Goal: Information Seeking & Learning: Find specific fact

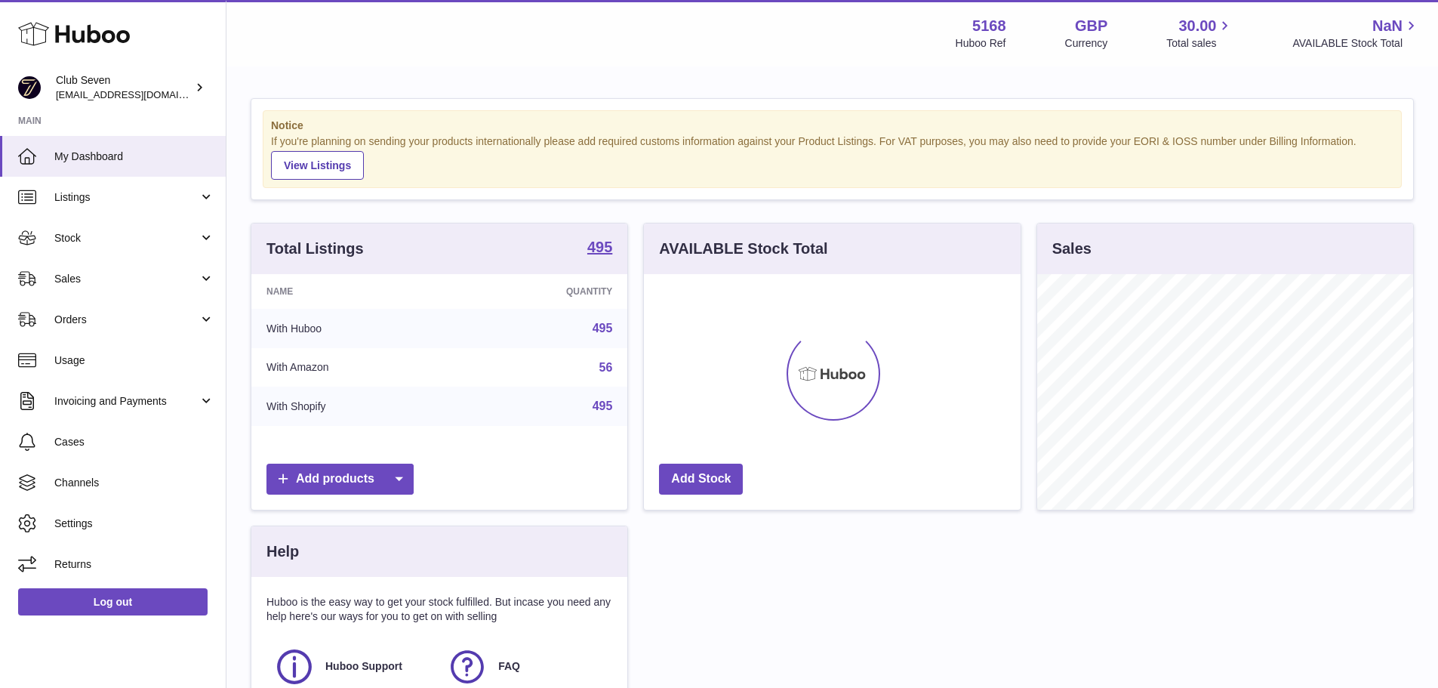
scroll to position [236, 377]
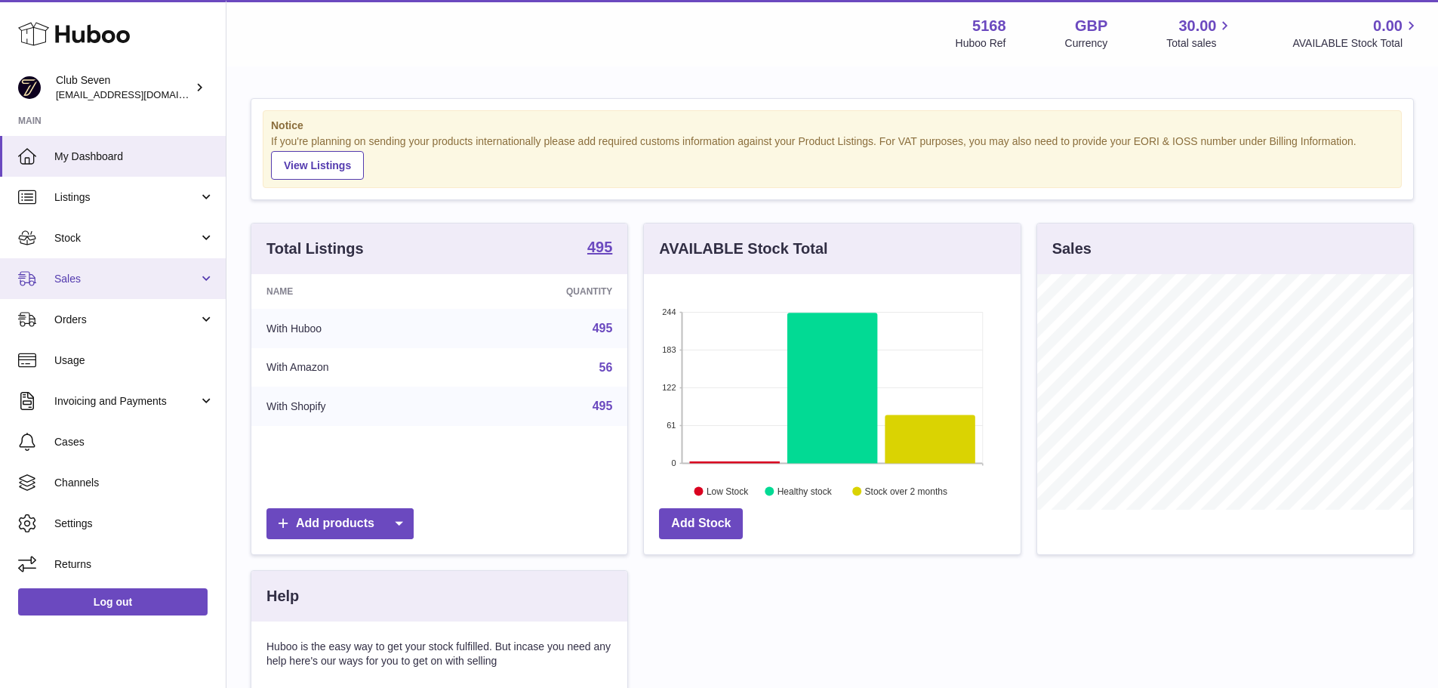
click at [119, 289] on link "Sales" at bounding box center [113, 278] width 226 height 41
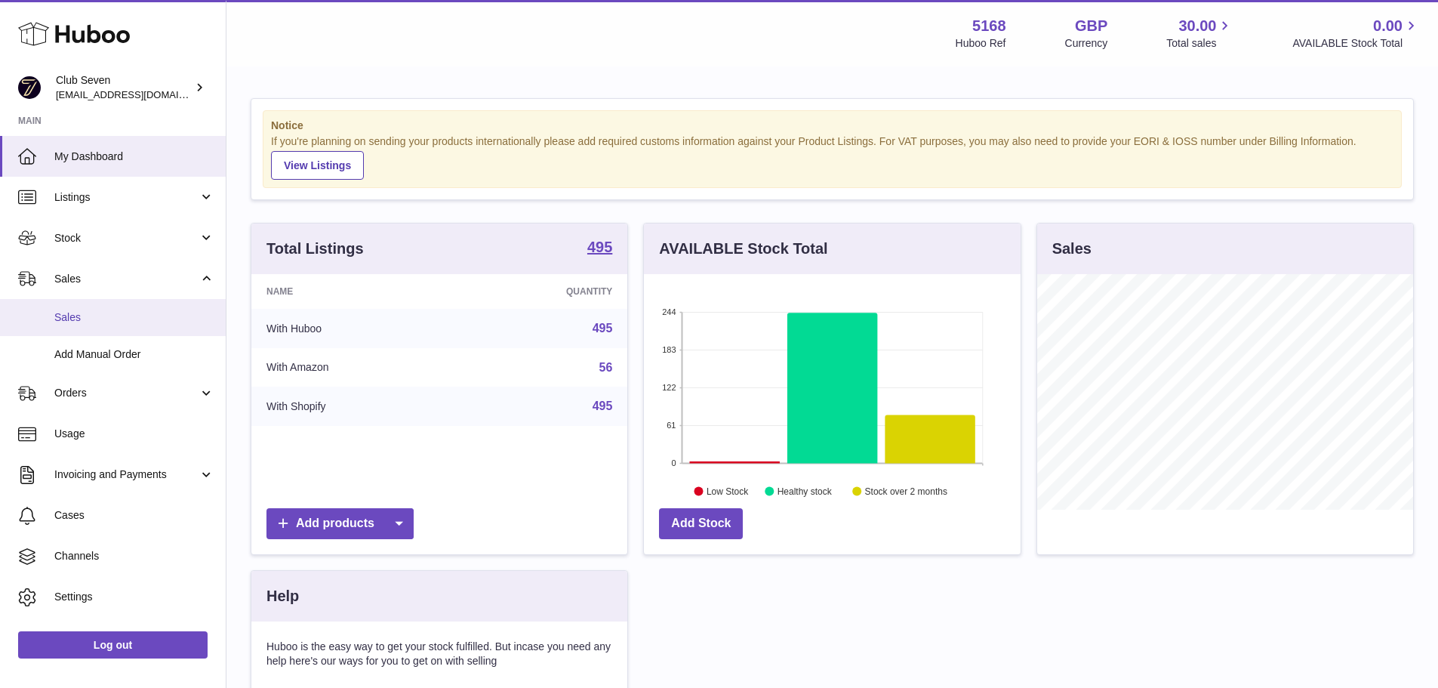
click at [120, 303] on link "Sales" at bounding box center [113, 317] width 226 height 37
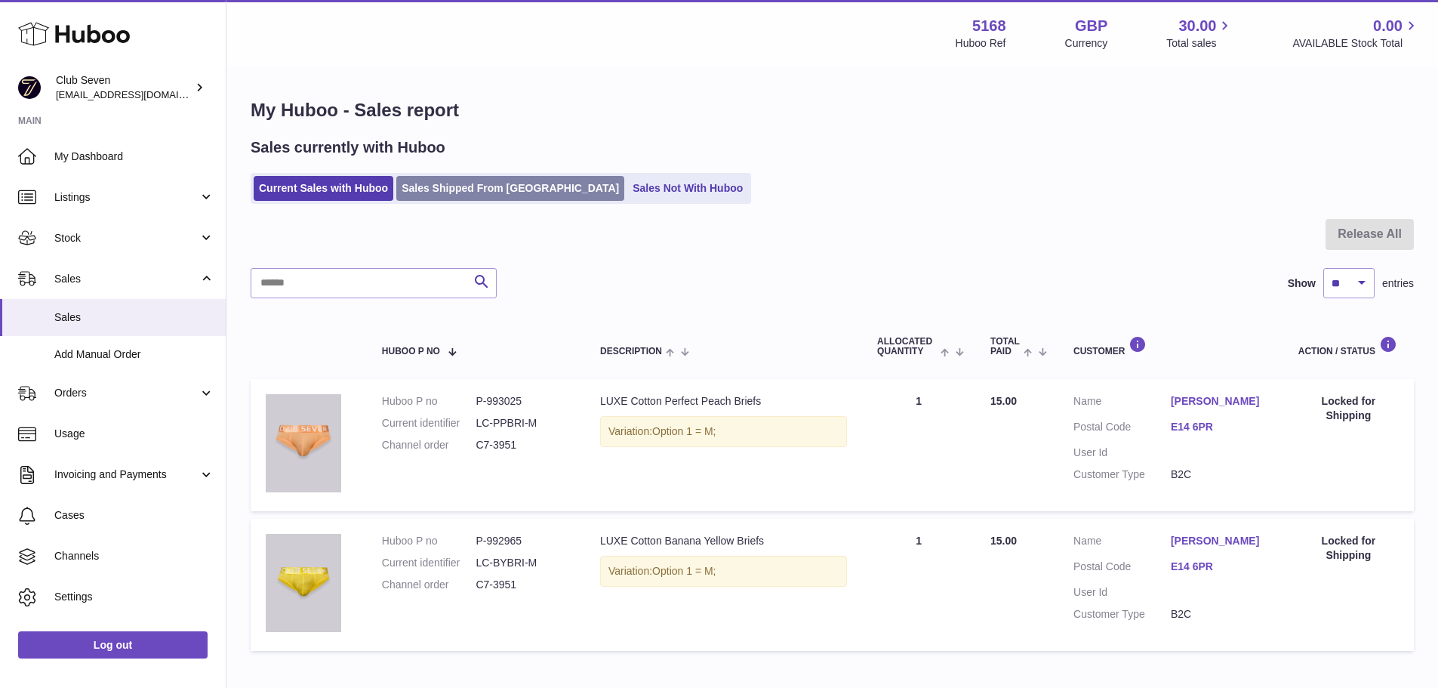
click at [466, 196] on link "Sales Shipped From [GEOGRAPHIC_DATA]" at bounding box center [510, 188] width 228 height 25
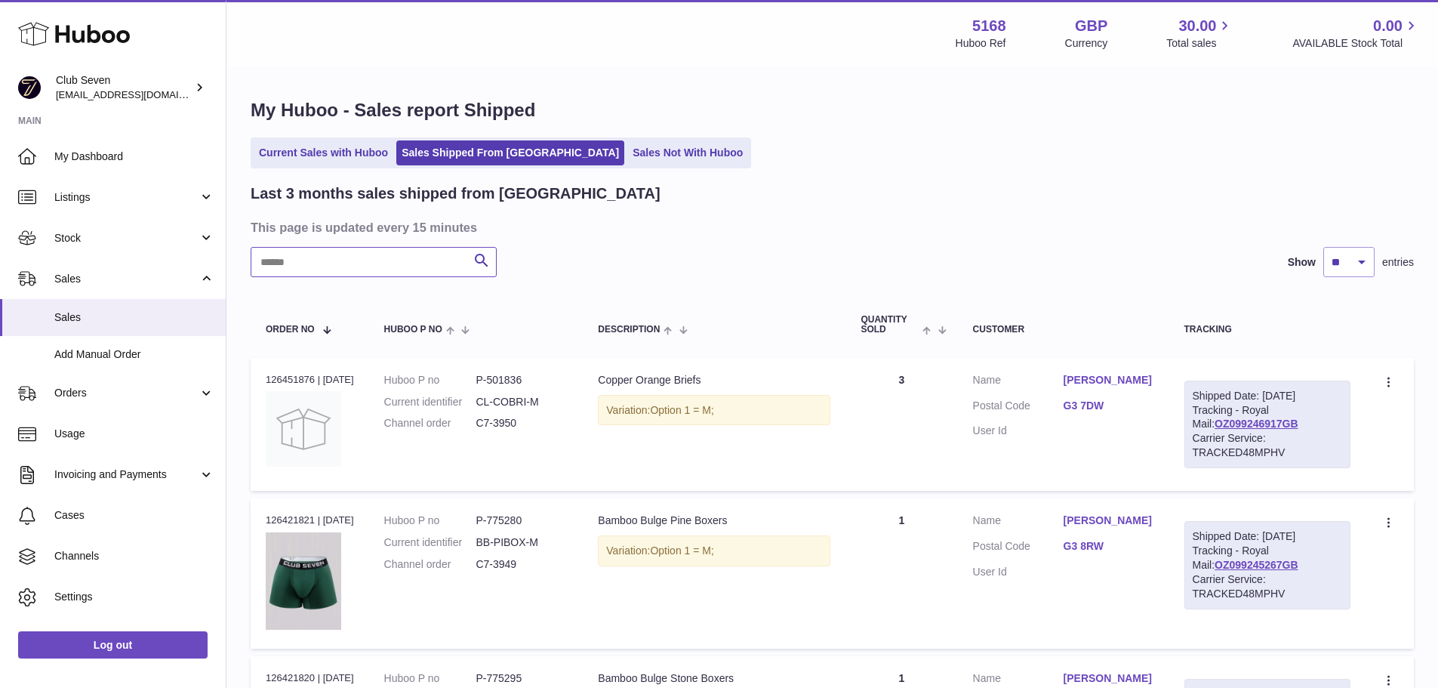
click at [422, 260] on input "text" at bounding box center [374, 262] width 246 height 30
paste input "*********"
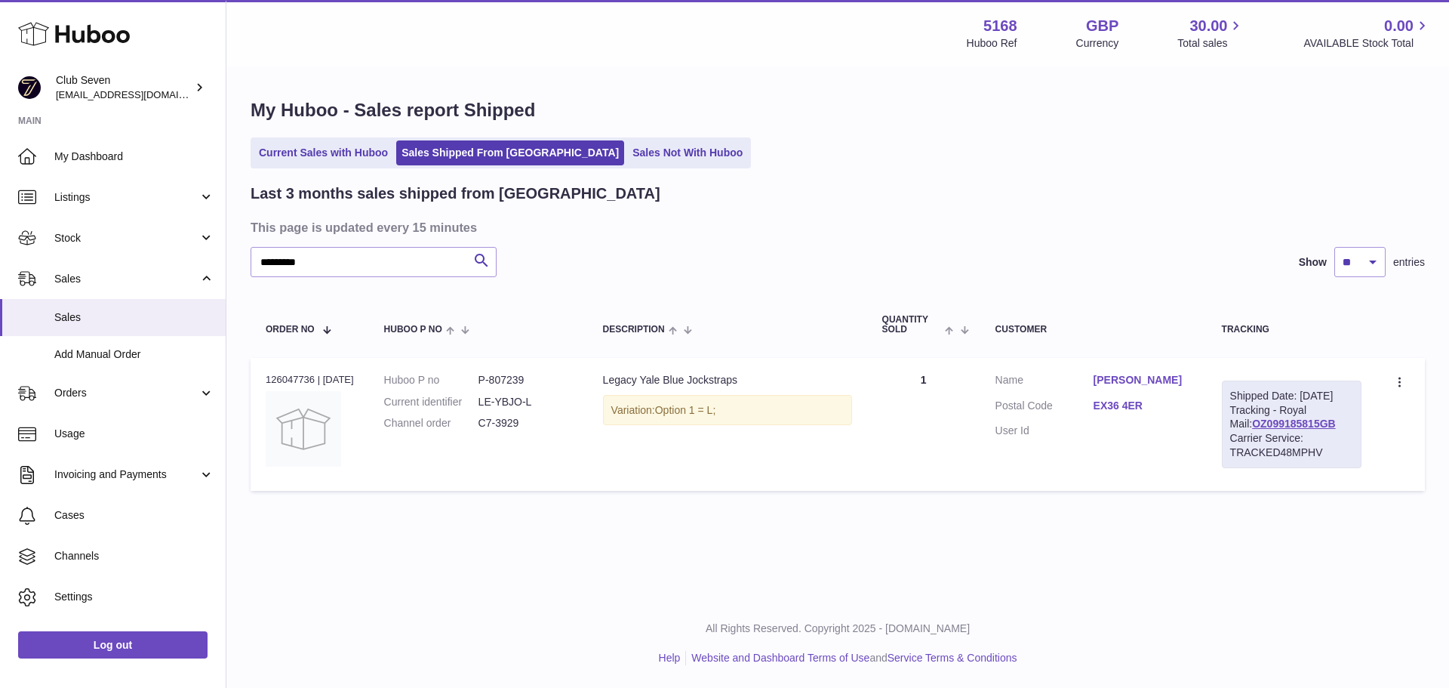
click at [516, 420] on dd "C7-3929" at bounding box center [526, 423] width 94 height 14
copy tr "C7-3929 Description"
click at [354, 263] on input "*********" at bounding box center [374, 262] width 246 height 30
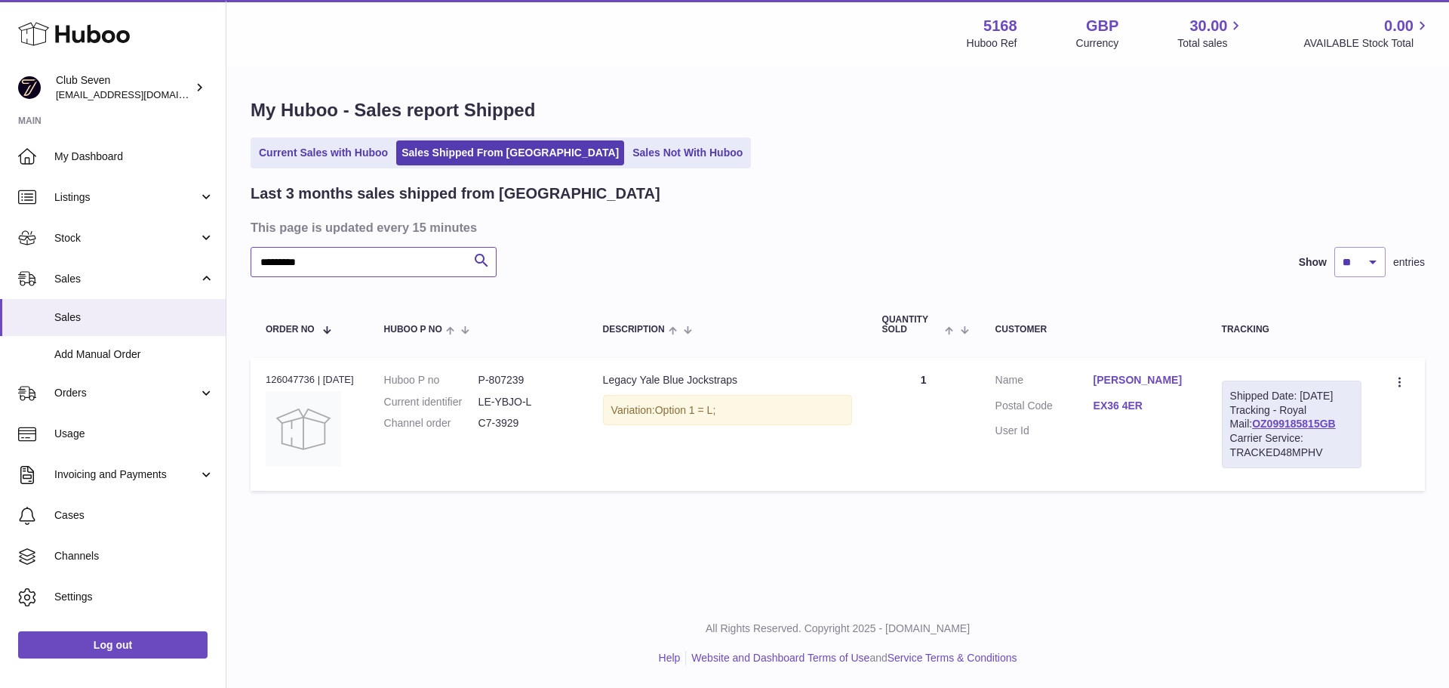
click at [354, 263] on input "*********" at bounding box center [374, 262] width 246 height 30
paste input "text"
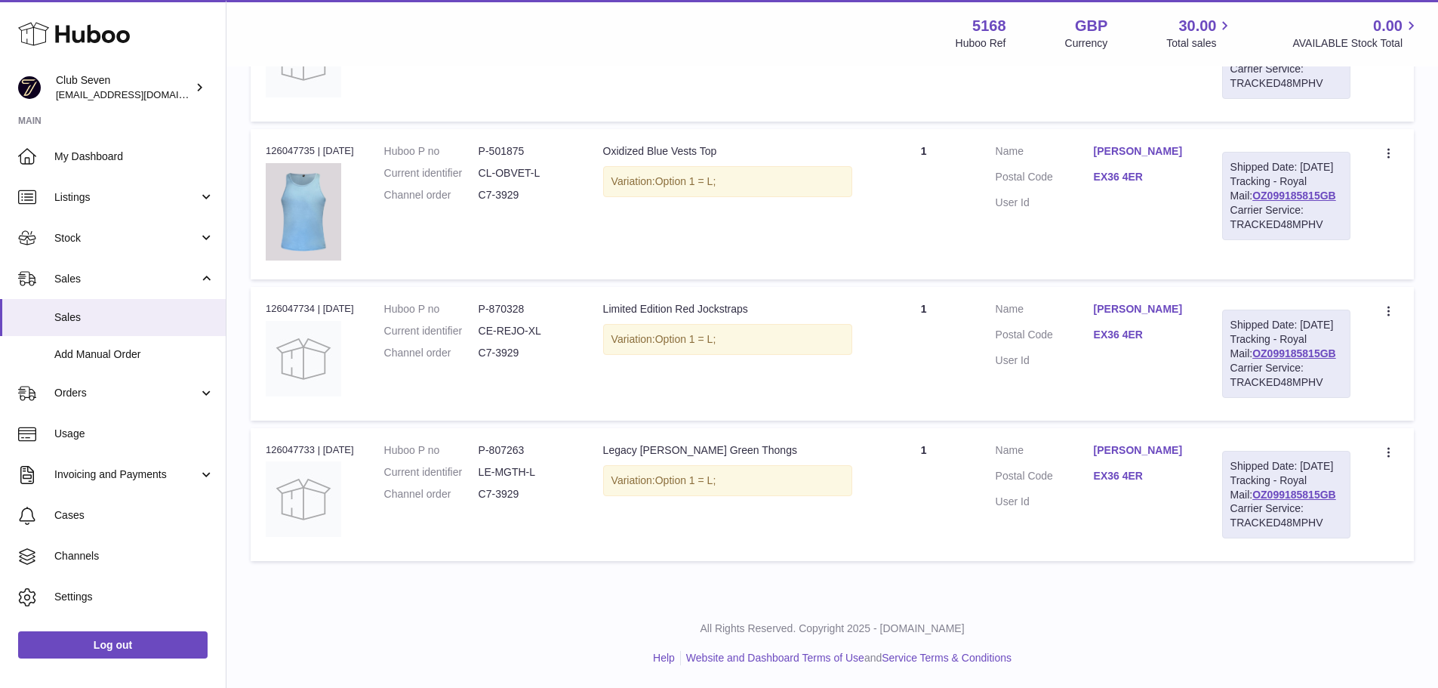
scroll to position [898, 0]
type input "*******"
click at [500, 316] on dd "P-870328" at bounding box center [526, 309] width 94 height 14
copy dd "870328"
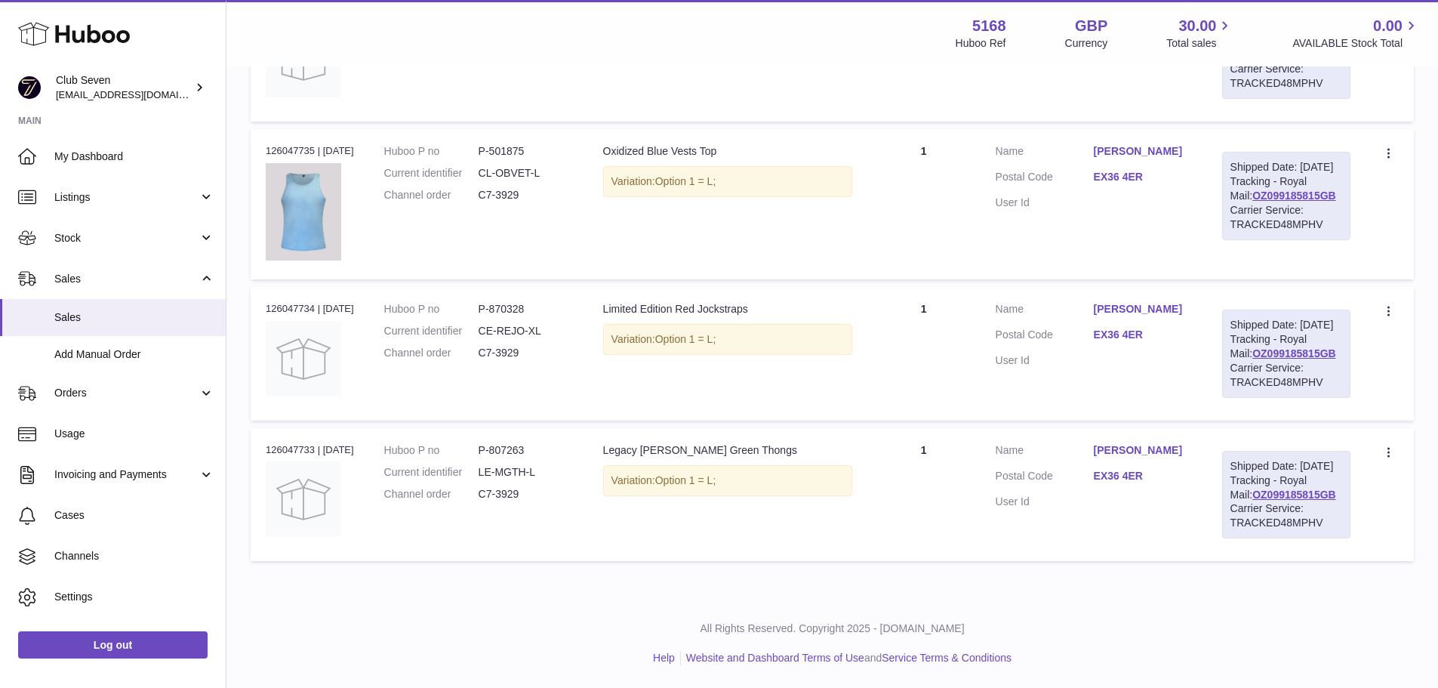
click at [605, 409] on td "Description Limited Edition Red Jockstraps Variation: Option 1 = L;" at bounding box center [727, 353] width 279 height 133
drag, startPoint x: 724, startPoint y: 357, endPoint x: 732, endPoint y: 362, distance: 9.5
click at [716, 345] on span "Option 1 = L;" at bounding box center [685, 339] width 61 height 12
click at [726, 385] on td "Description Limited Edition Red Jockstraps Variation: Option 1 = L;" at bounding box center [727, 353] width 279 height 133
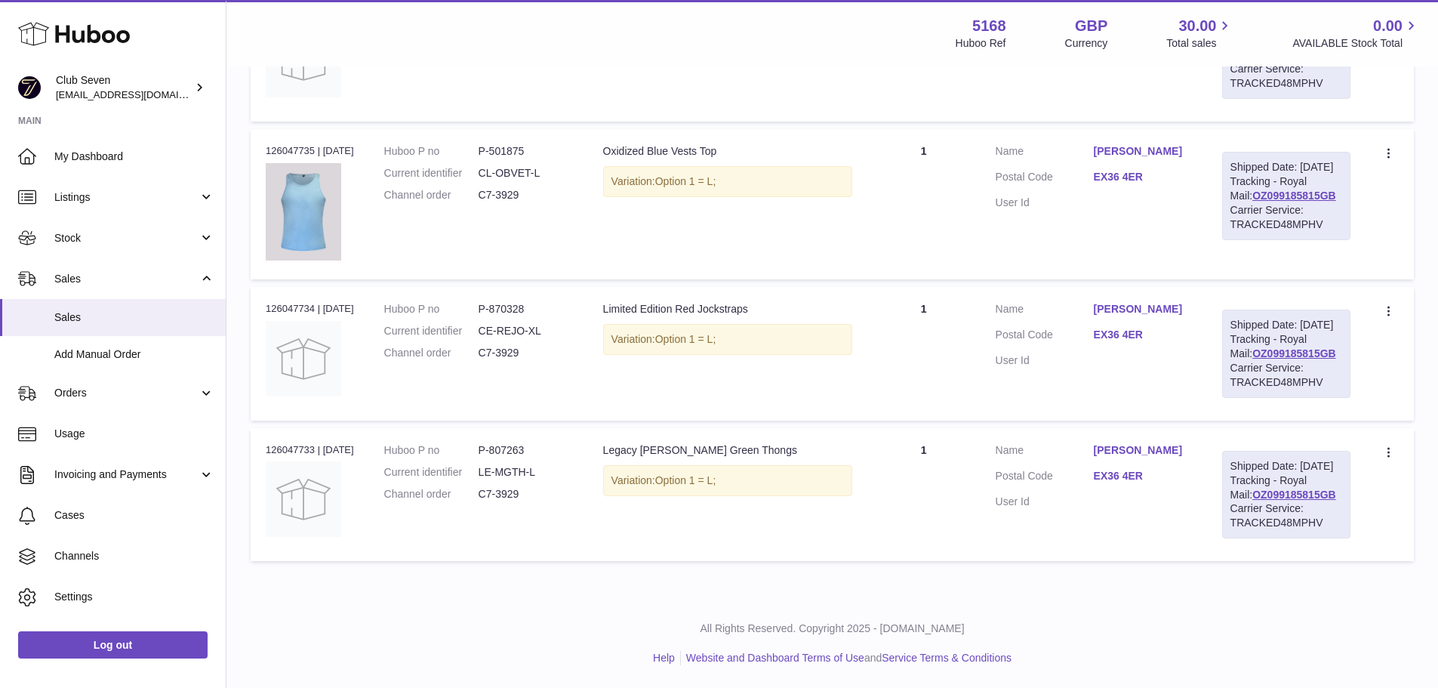
click at [682, 420] on td "Description Limited Edition Red Jockstraps Variation: Option 1 = L;" at bounding box center [727, 353] width 279 height 133
click at [716, 345] on span "Option 1 = L;" at bounding box center [685, 339] width 61 height 12
click at [790, 420] on td "Description Limited Edition Red Jockstraps Variation: Option 1 = L;" at bounding box center [727, 353] width 279 height 133
drag, startPoint x: 486, startPoint y: 349, endPoint x: 553, endPoint y: 351, distance: 66.4
click at [553, 338] on dd "CE-REJO-XL" at bounding box center [526, 331] width 94 height 14
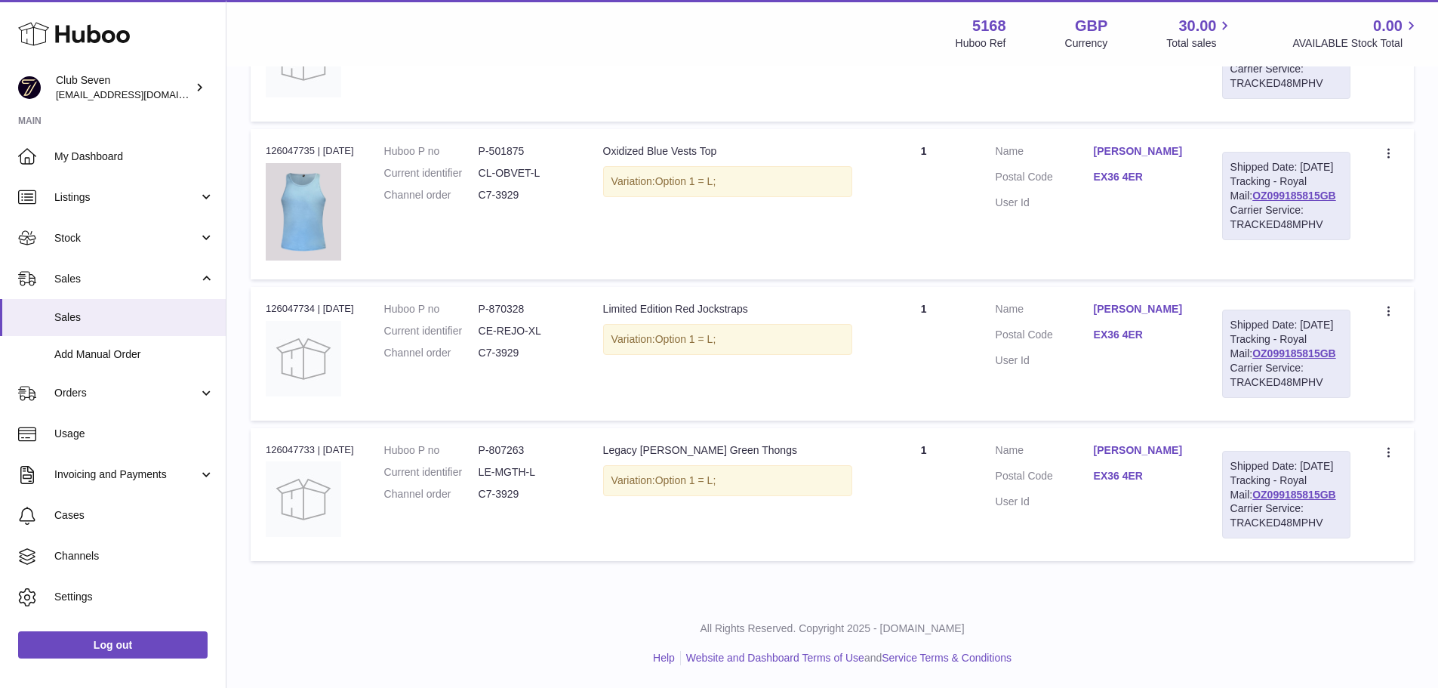
click at [576, 420] on td "Huboo P no P-870328 Current identifier CE-REJO-XL Channel order C7-3929" at bounding box center [478, 353] width 219 height 133
drag, startPoint x: 550, startPoint y: 328, endPoint x: 477, endPoint y: 325, distance: 73.3
click at [477, 325] on dl "Huboo P no P-870328 Current identifier CE-REJO-XL Channel order C7-3929" at bounding box center [478, 335] width 189 height 66
copy dl "P-870328"
click at [798, 335] on td "Description Limited Edition Red Jockstraps Variation: Option 1 = L;" at bounding box center [727, 353] width 279 height 133
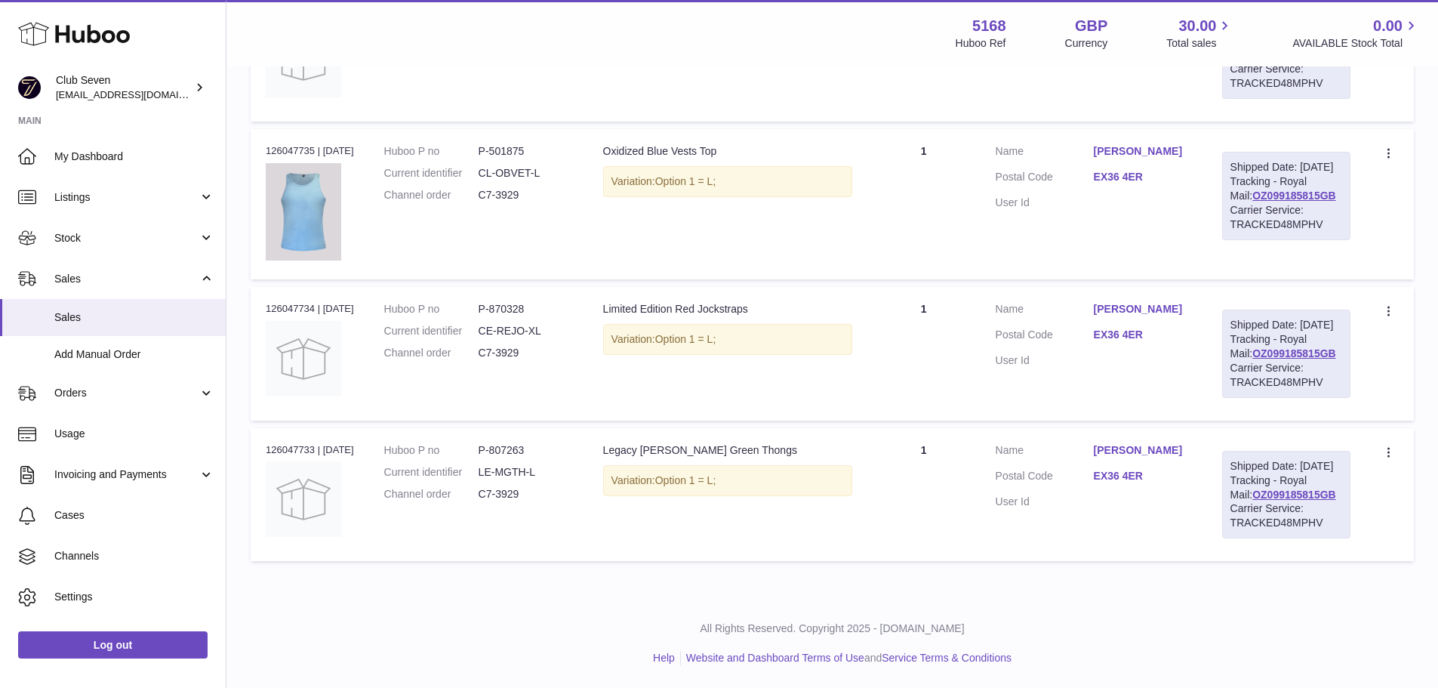
click at [460, 338] on dt "Current identifier" at bounding box center [431, 331] width 94 height 14
copy dl "Current identifier"
